Goal: Information Seeking & Learning: Learn about a topic

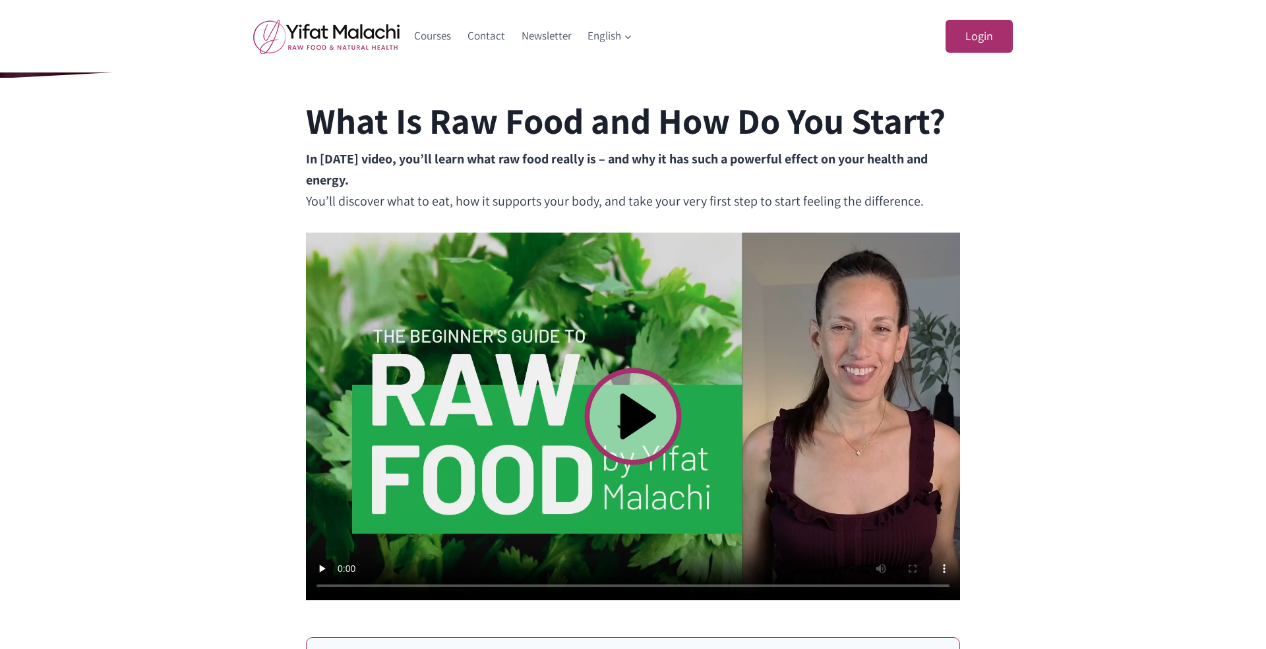
scroll to position [288, 0]
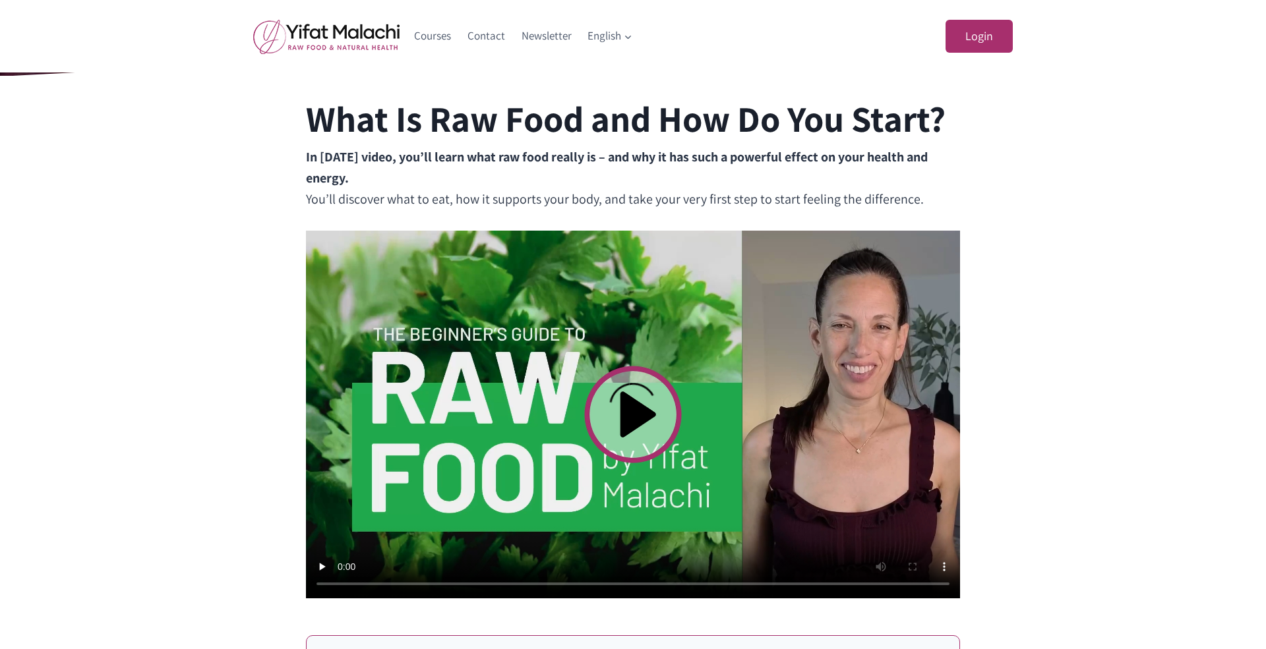
click at [640, 415] on video at bounding box center [633, 415] width 654 height 368
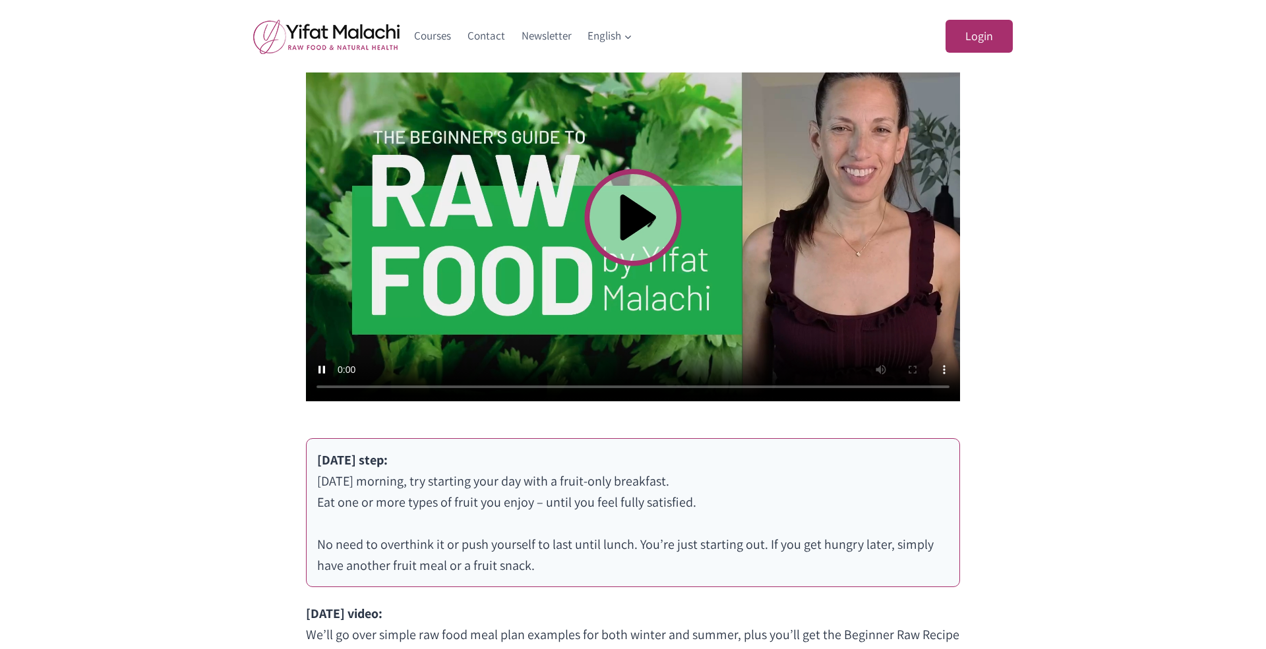
scroll to position [489, 0]
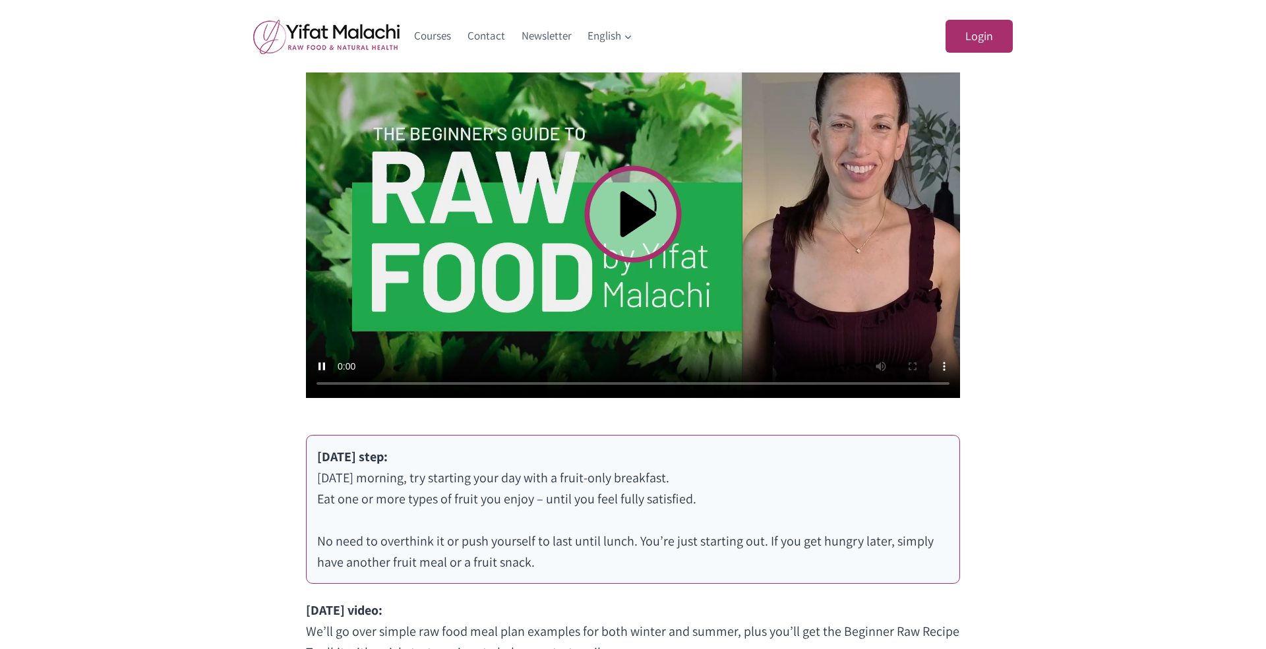
click at [344, 379] on video at bounding box center [633, 214] width 654 height 368
click at [341, 382] on video at bounding box center [633, 214] width 654 height 368
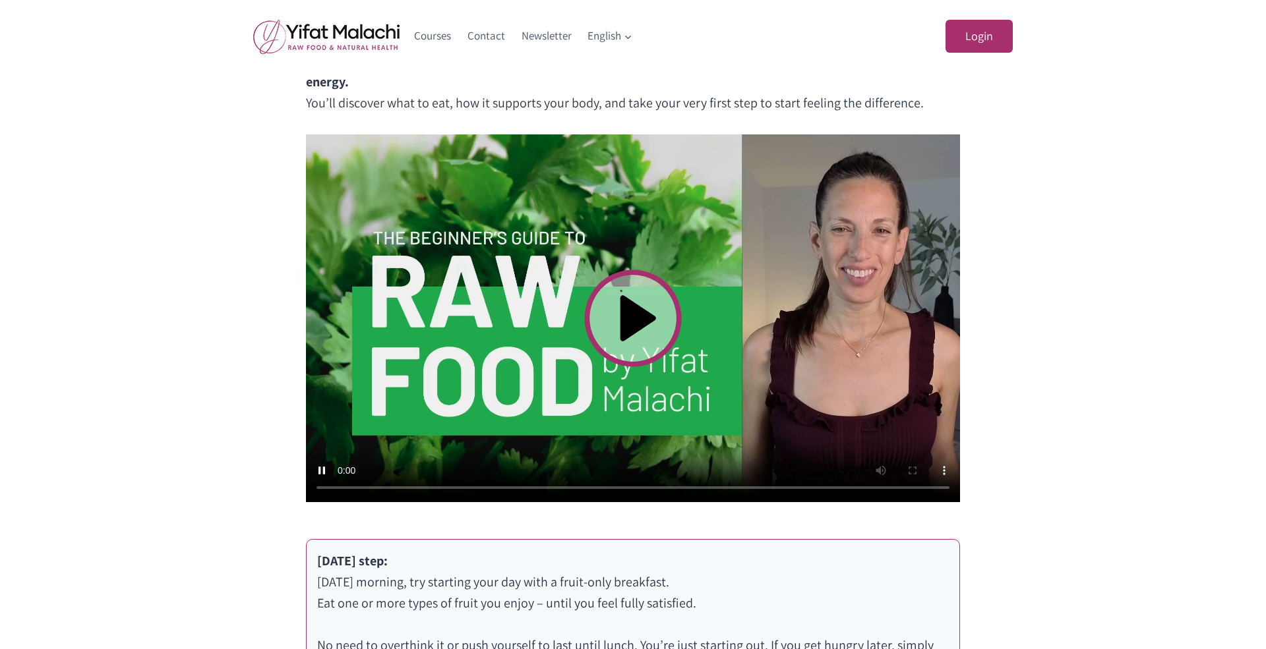
scroll to position [397, 0]
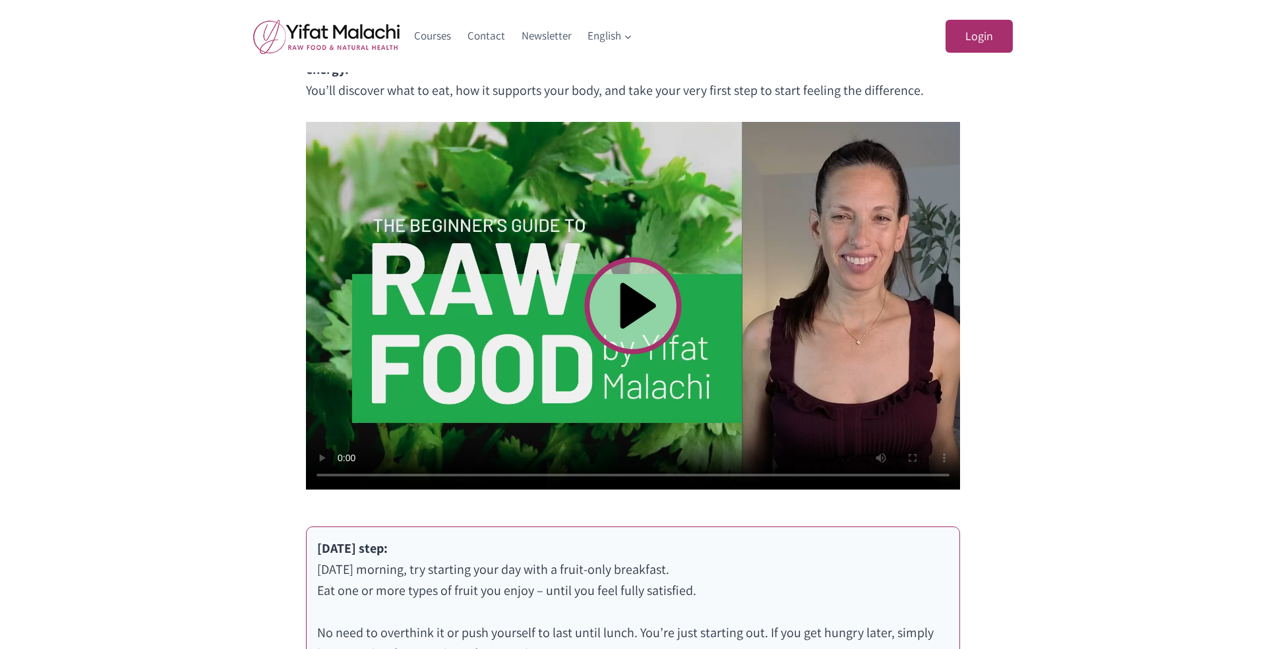
click at [343, 477] on video at bounding box center [633, 306] width 654 height 368
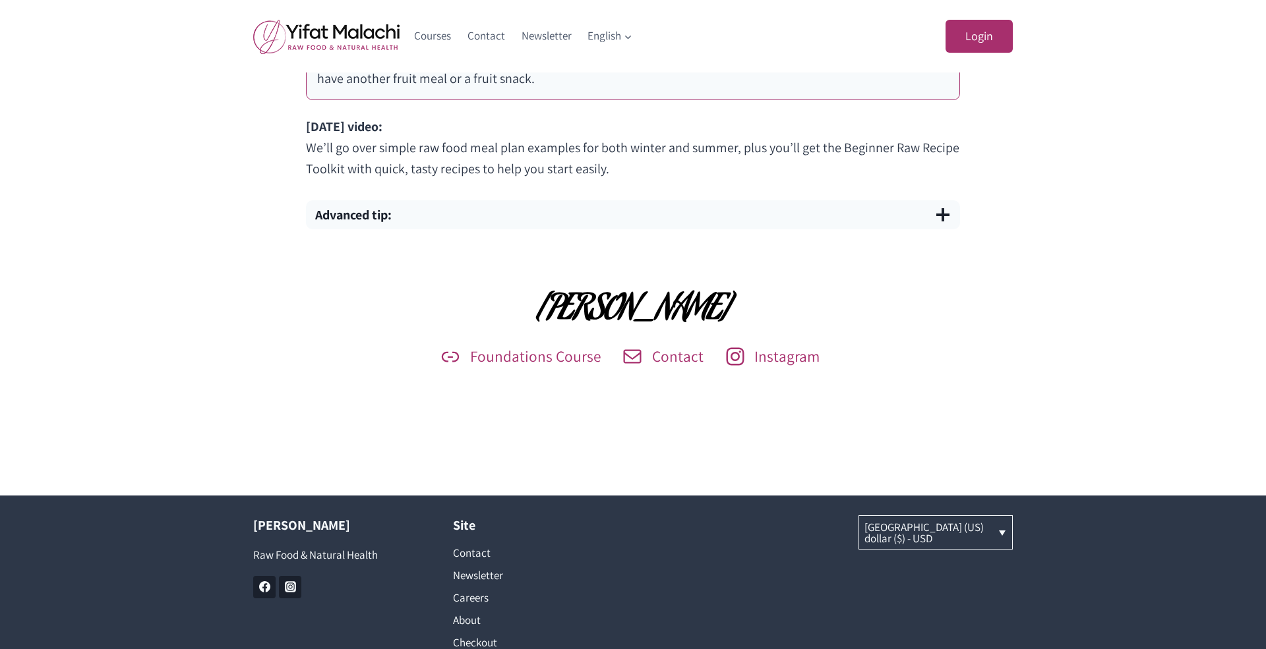
scroll to position [957, 0]
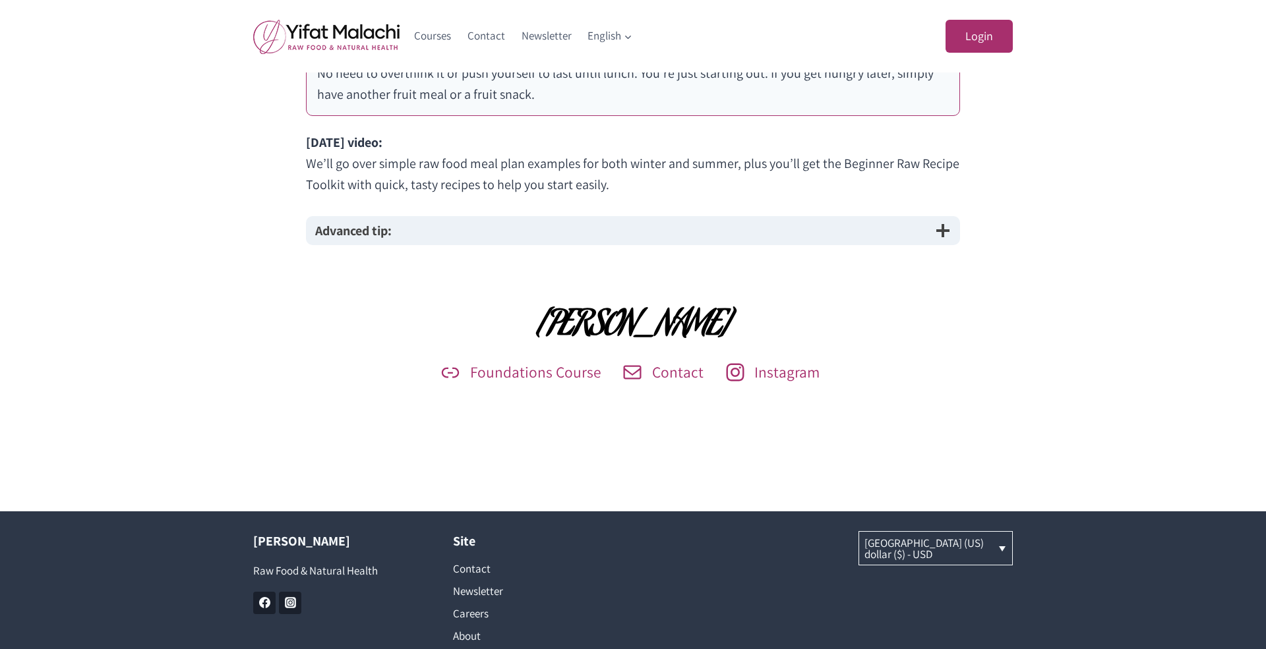
click at [421, 230] on button "Advanced tip:" at bounding box center [633, 230] width 654 height 29
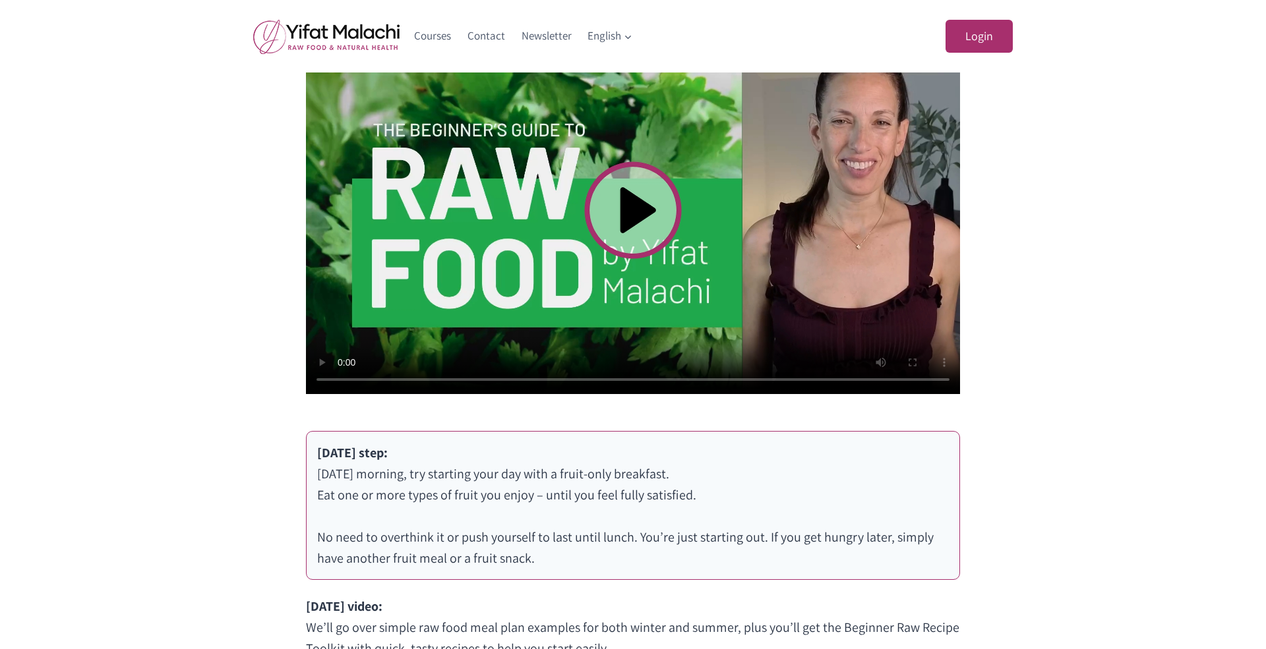
scroll to position [488, 0]
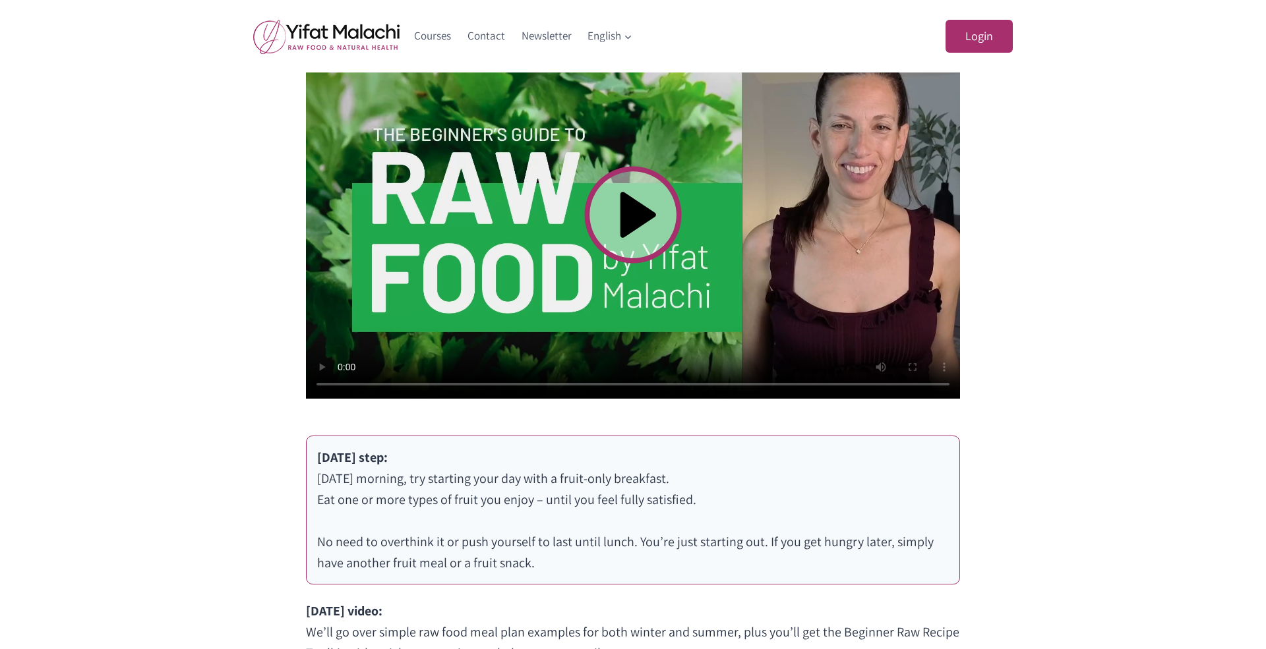
click at [345, 385] on video at bounding box center [633, 215] width 654 height 368
click at [343, 388] on video at bounding box center [633, 215] width 654 height 368
click at [341, 383] on video at bounding box center [633, 215] width 654 height 368
drag, startPoint x: 442, startPoint y: 386, endPoint x: 432, endPoint y: 387, distance: 10.0
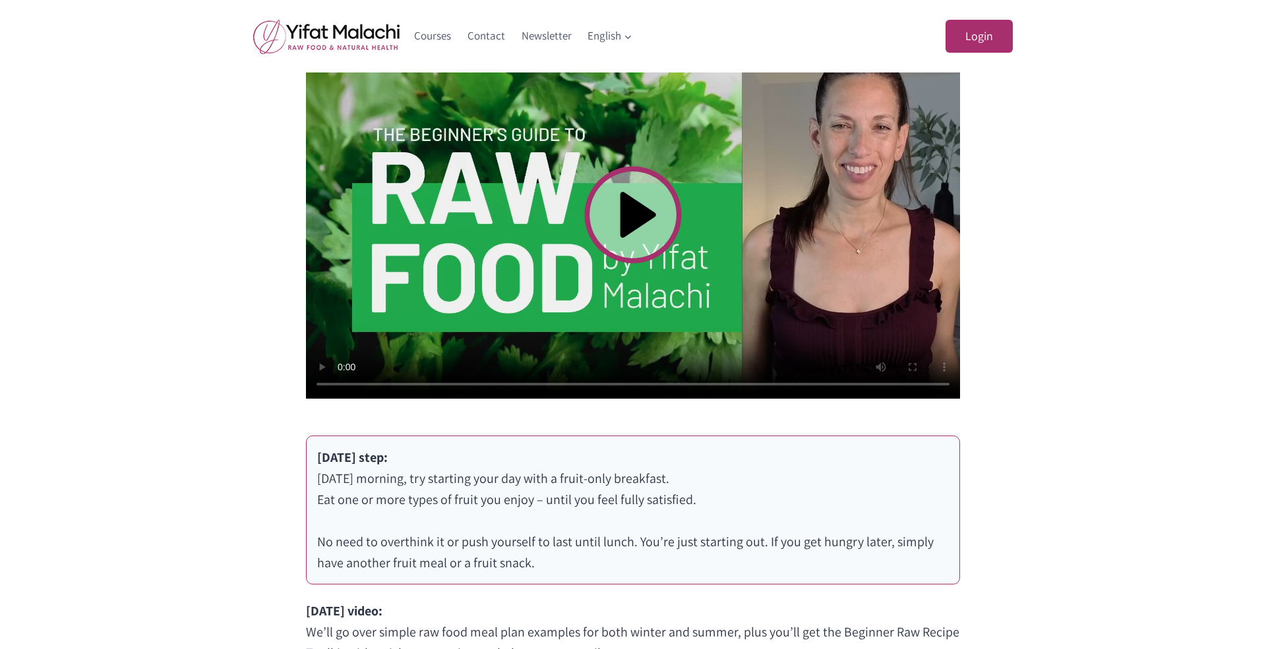
click at [432, 387] on video at bounding box center [633, 215] width 654 height 368
click at [343, 385] on video at bounding box center [633, 215] width 654 height 368
click at [438, 38] on link "Courses" at bounding box center [432, 36] width 53 height 32
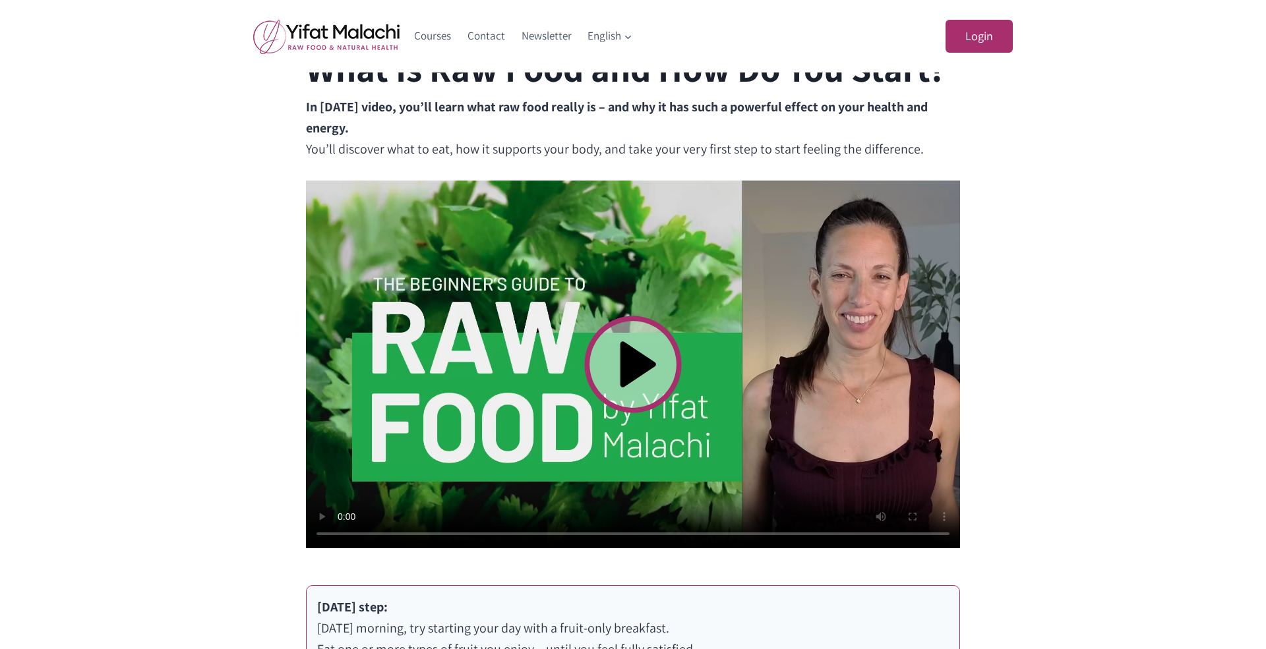
scroll to position [339, 0]
click at [343, 533] on video at bounding box center [633, 364] width 654 height 368
click at [344, 532] on video at bounding box center [633, 364] width 654 height 368
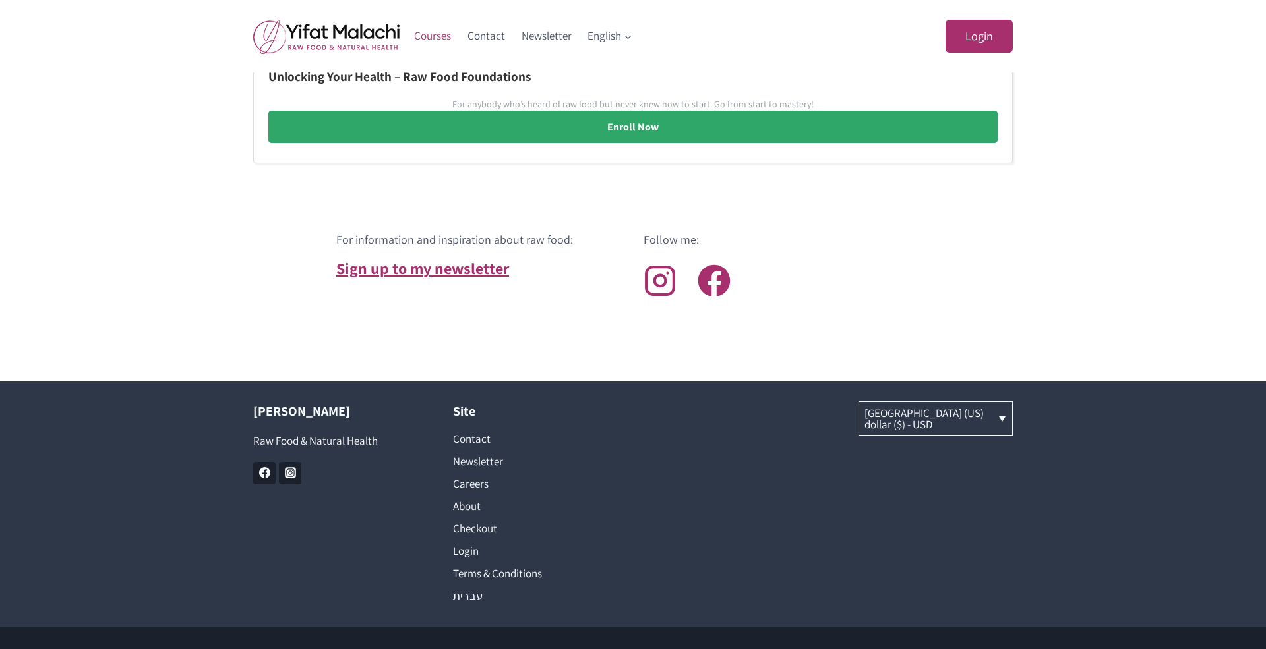
scroll to position [1085, 0]
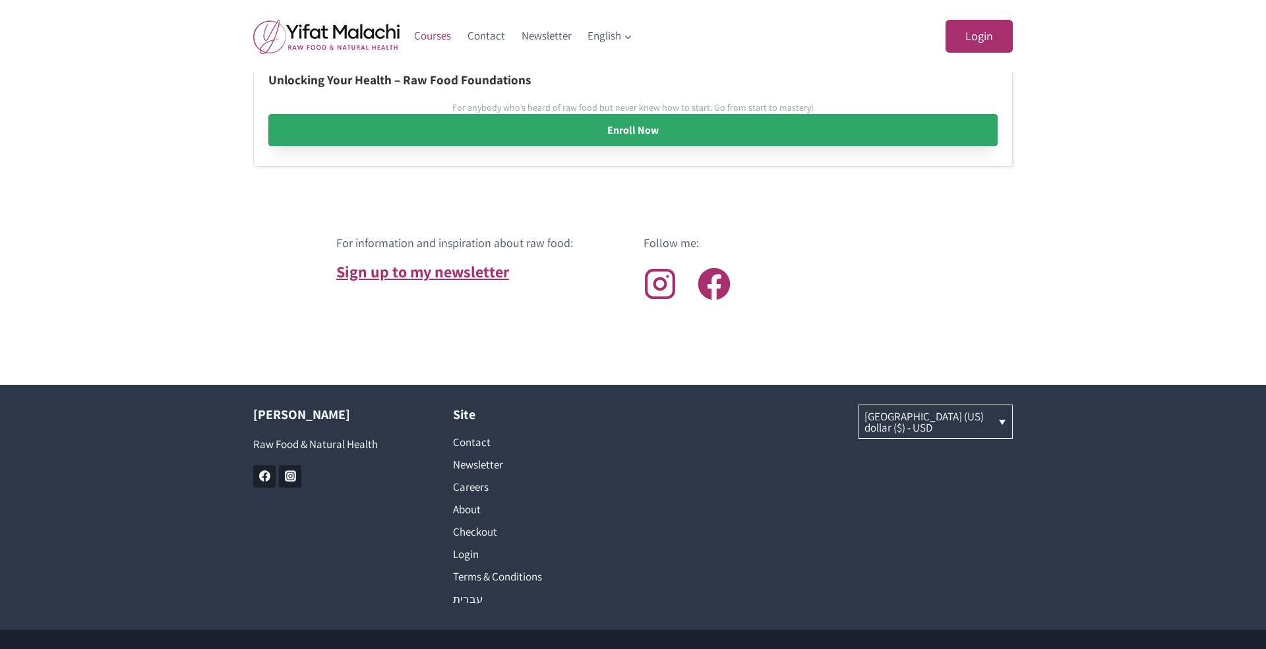
click at [613, 132] on link "Enroll Now" at bounding box center [632, 130] width 729 height 33
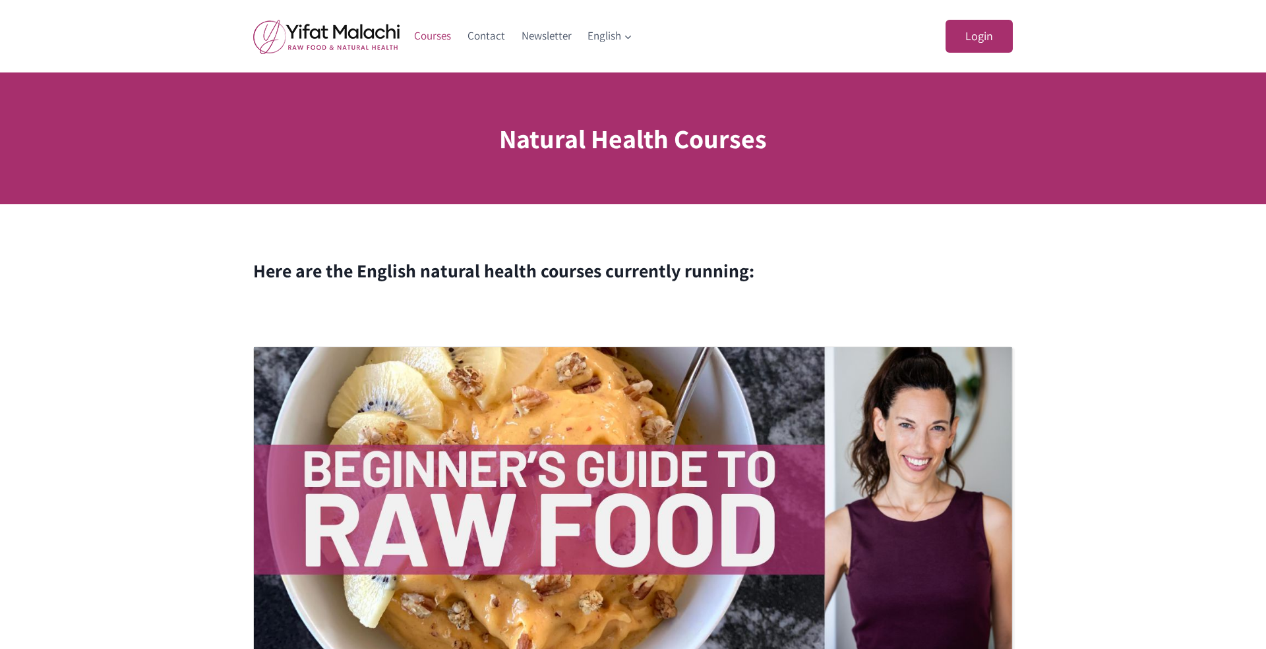
scroll to position [0, 0]
